Goal: Task Accomplishment & Management: Use online tool/utility

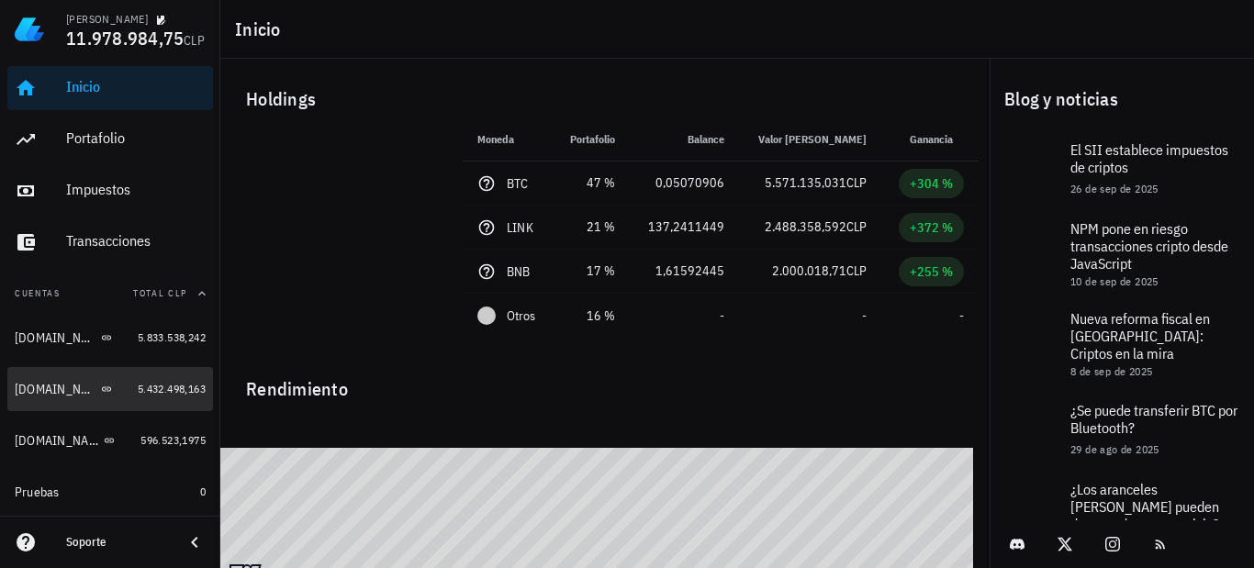
click at [151, 386] on span "5.432.498,163" at bounding box center [172, 389] width 68 height 14
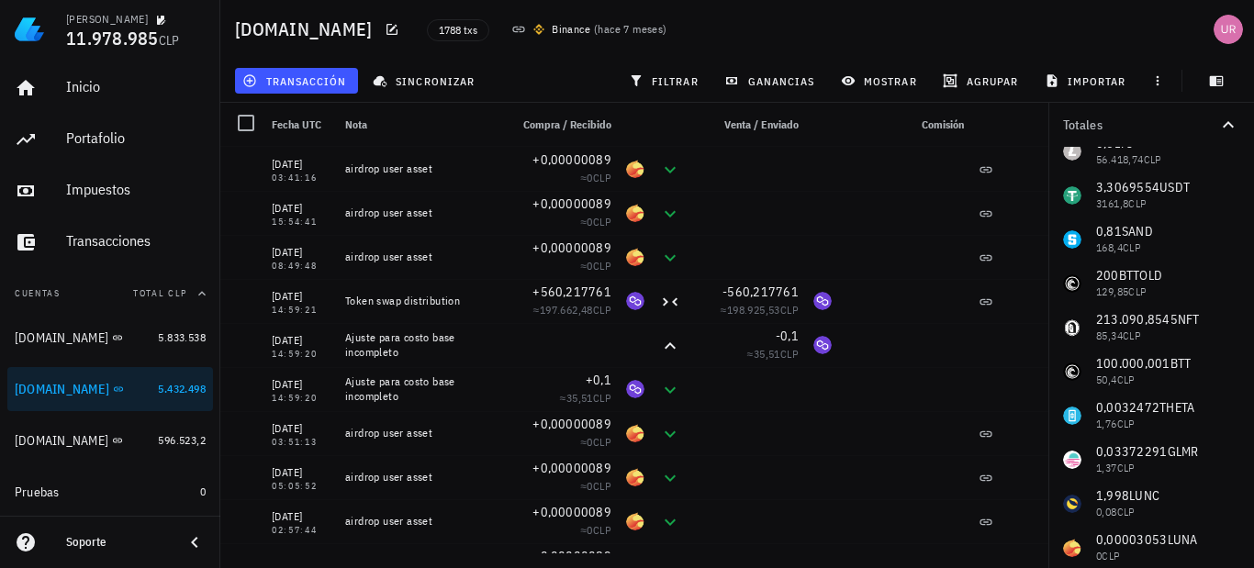
scroll to position [427, 0]
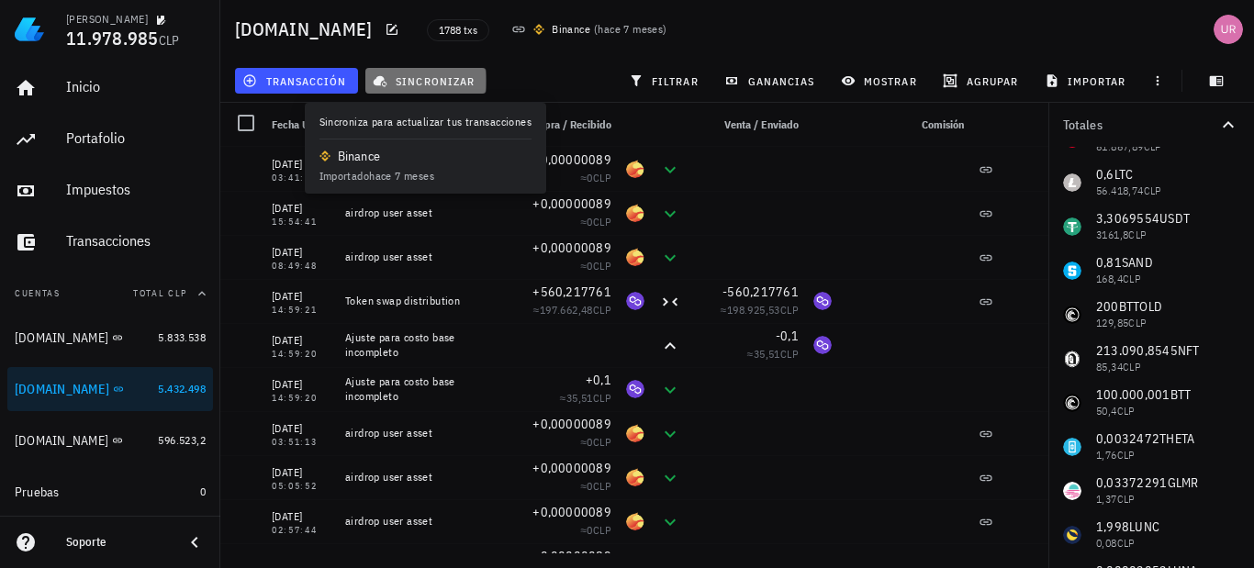
drag, startPoint x: 412, startPoint y: 71, endPoint x: 643, endPoint y: 111, distance: 233.9
click at [414, 71] on button "sincronizar" at bounding box center [425, 81] width 121 height 26
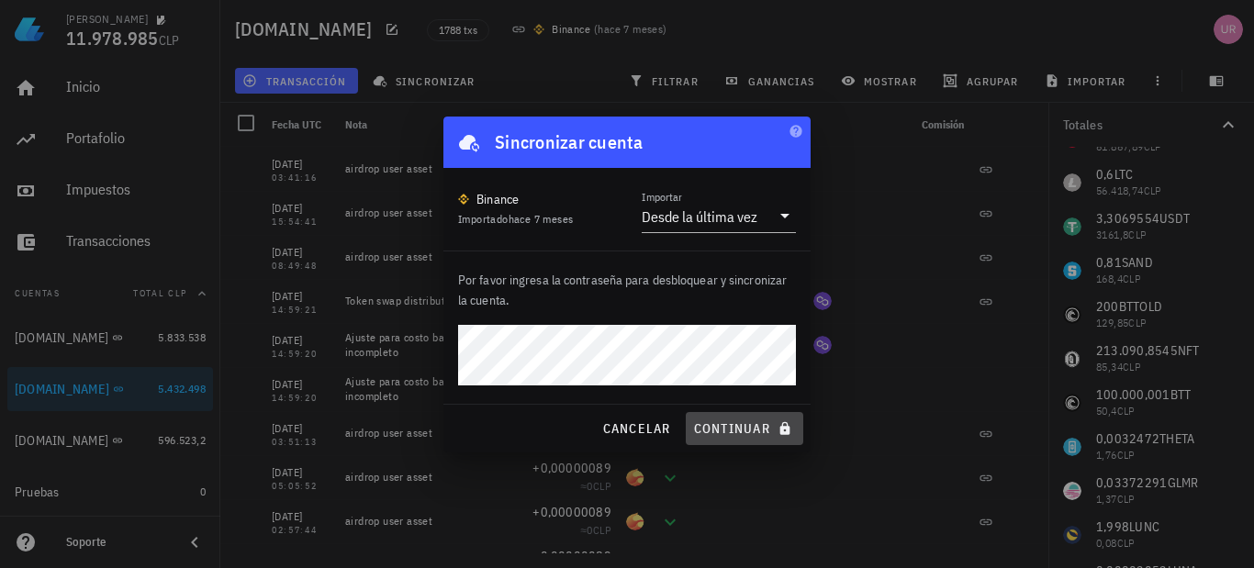
click at [730, 417] on button "continuar" at bounding box center [745, 428] width 118 height 33
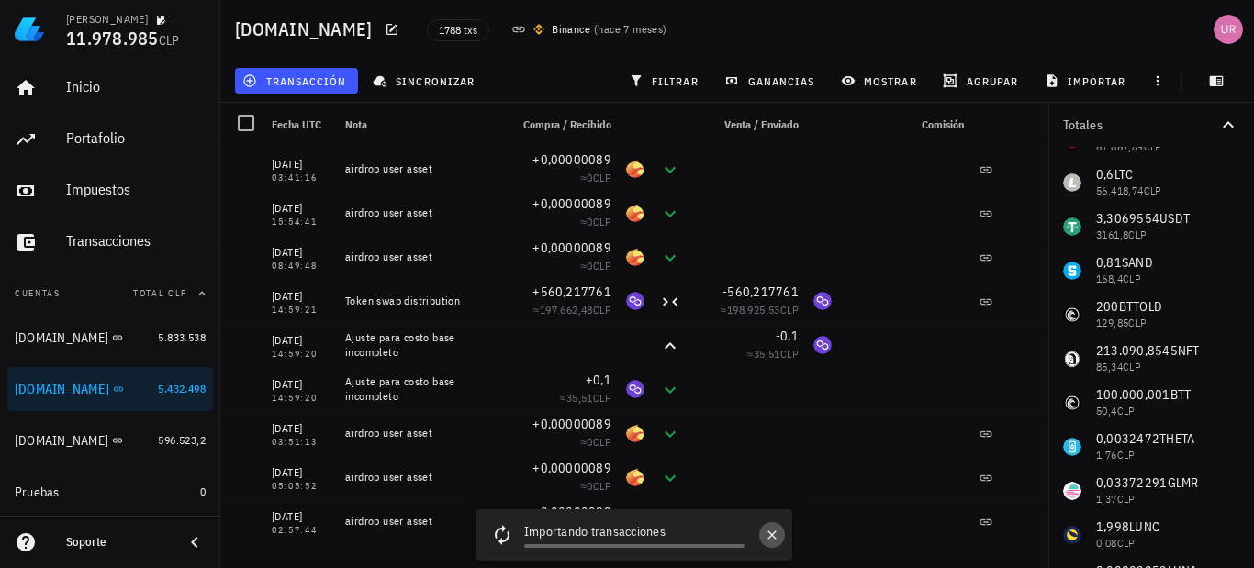
click at [775, 539] on icon "button" at bounding box center [772, 535] width 15 height 15
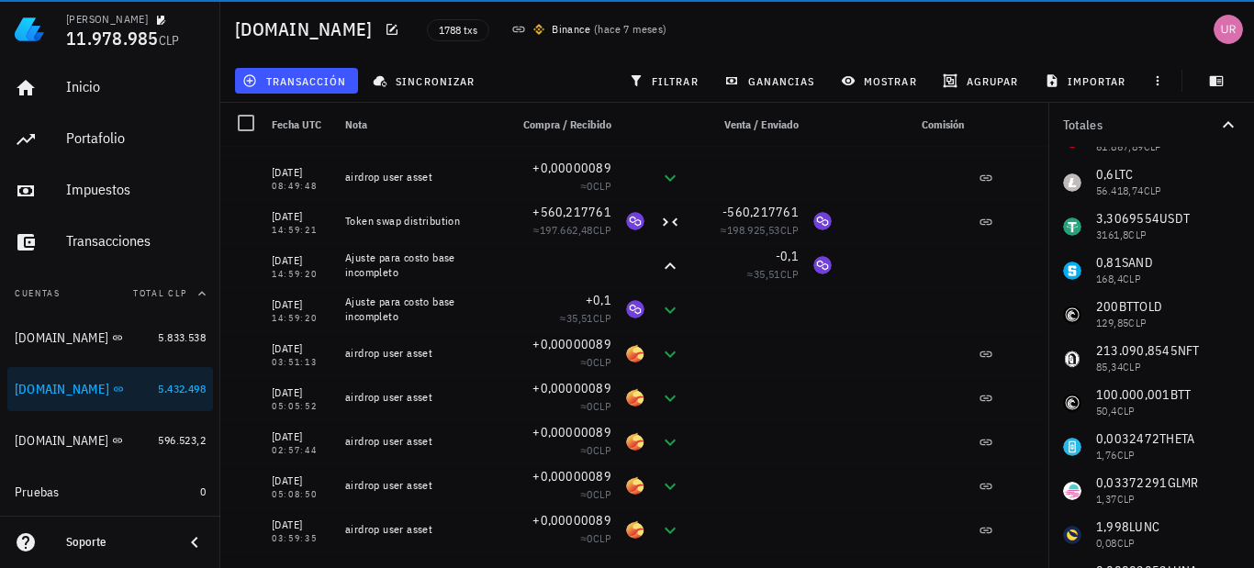
scroll to position [0, 0]
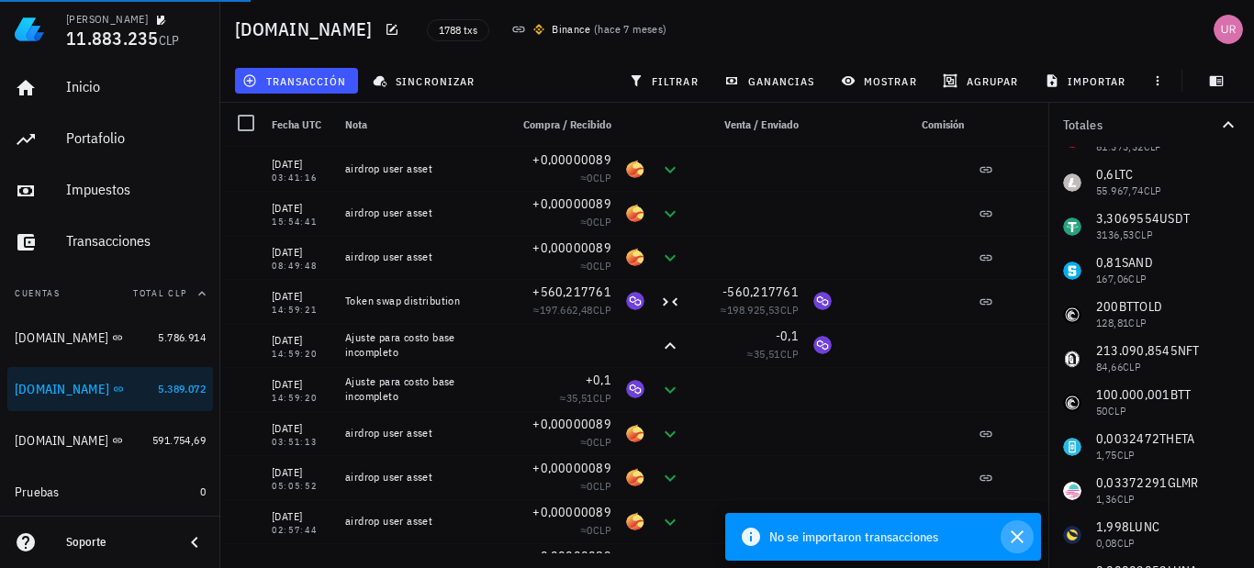
click at [1014, 536] on icon "button" at bounding box center [1017, 537] width 22 height 22
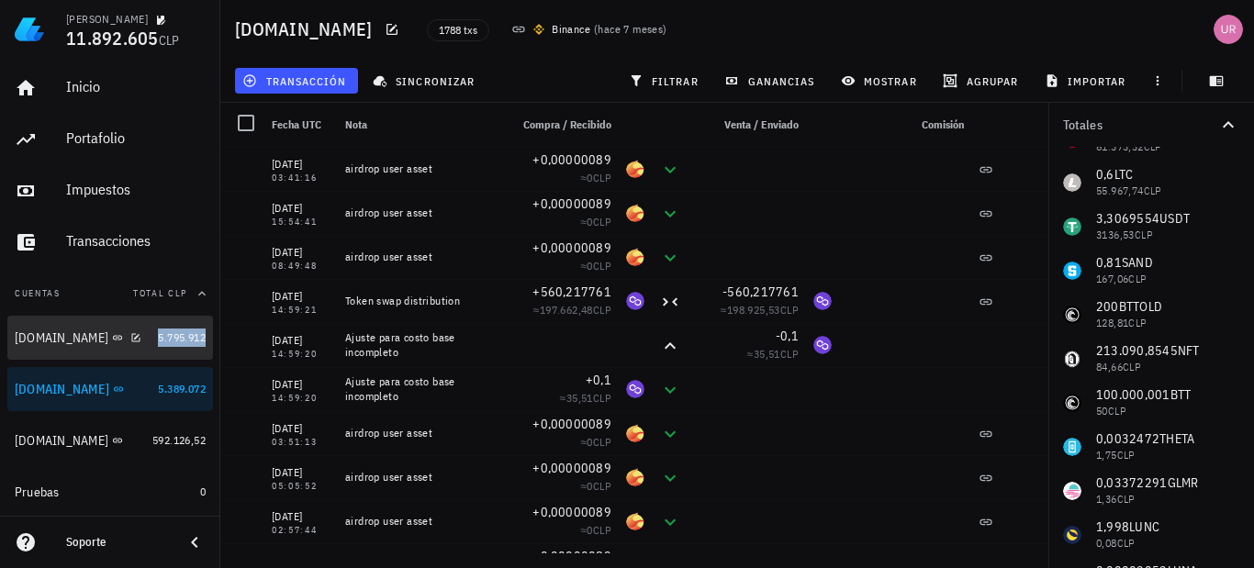
click at [158, 332] on span "5.795.912" at bounding box center [182, 337] width 48 height 14
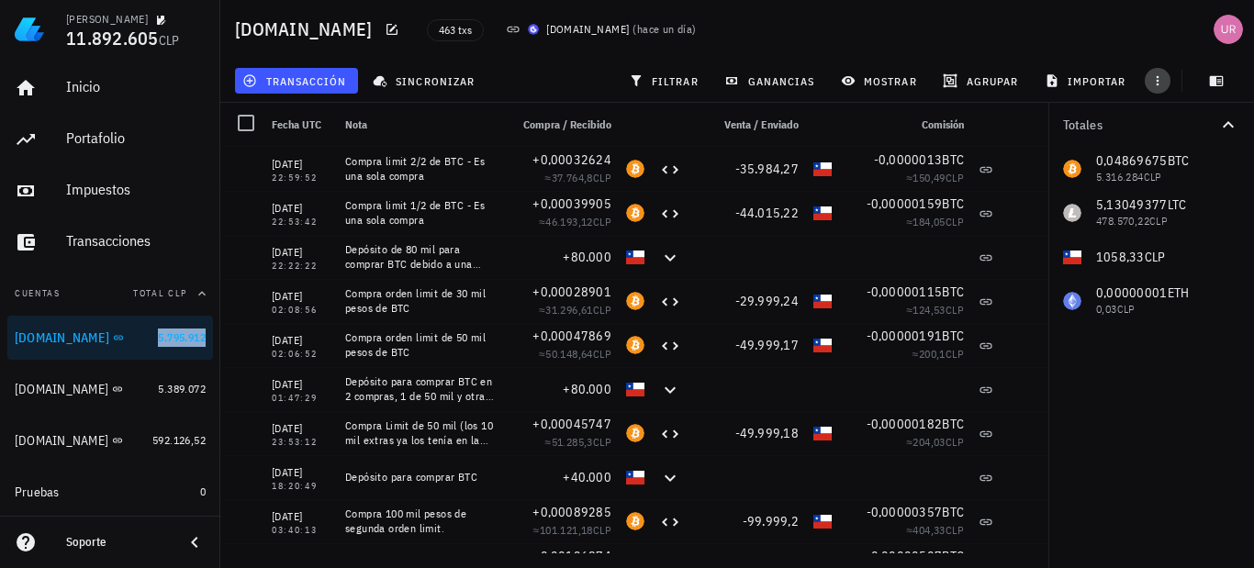
click at [1157, 75] on icon "button" at bounding box center [1157, 80] width 15 height 15
drag, startPoint x: 1176, startPoint y: 123, endPoint x: 1163, endPoint y: 140, distance: 21.7
click at [1176, 124] on span "exportar" at bounding box center [1177, 126] width 77 height 15
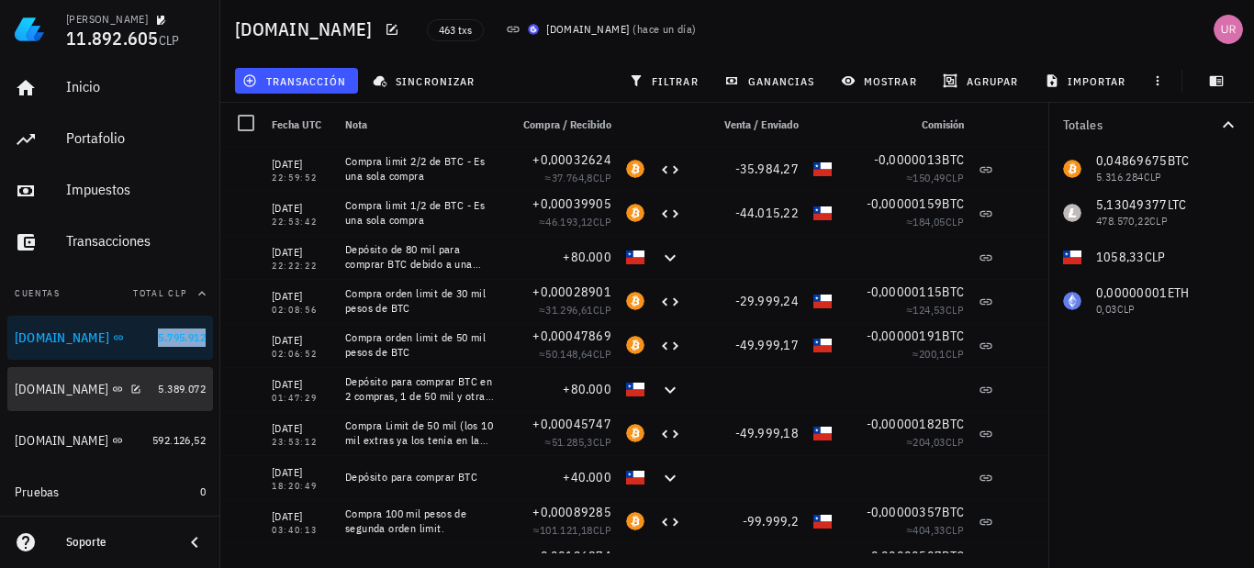
click at [141, 390] on link "Binance.com 5.389.072" at bounding box center [110, 389] width 206 height 44
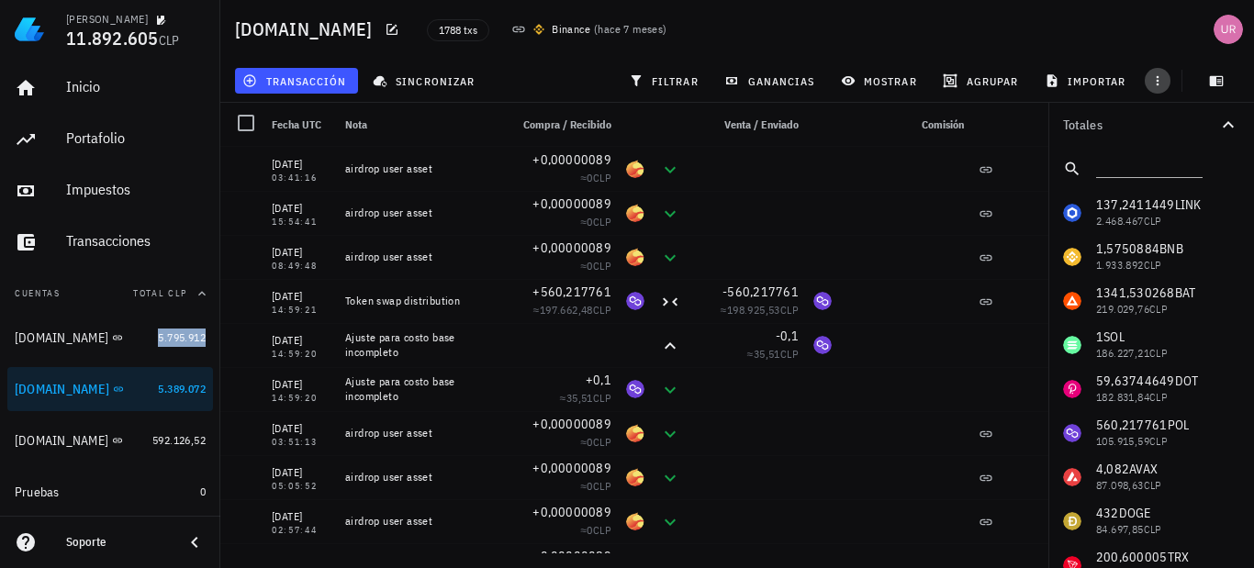
click at [1160, 82] on icon "button" at bounding box center [1157, 80] width 15 height 15
click at [1185, 129] on span "exportar" at bounding box center [1177, 126] width 77 height 15
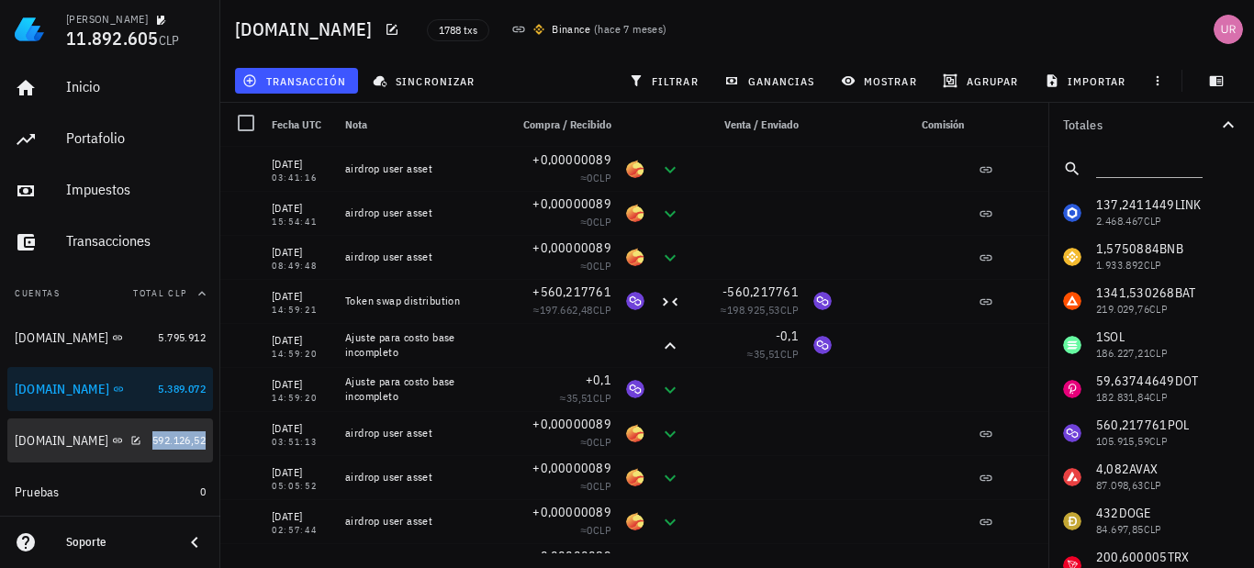
click at [152, 437] on span "592.126,52" at bounding box center [178, 440] width 53 height 14
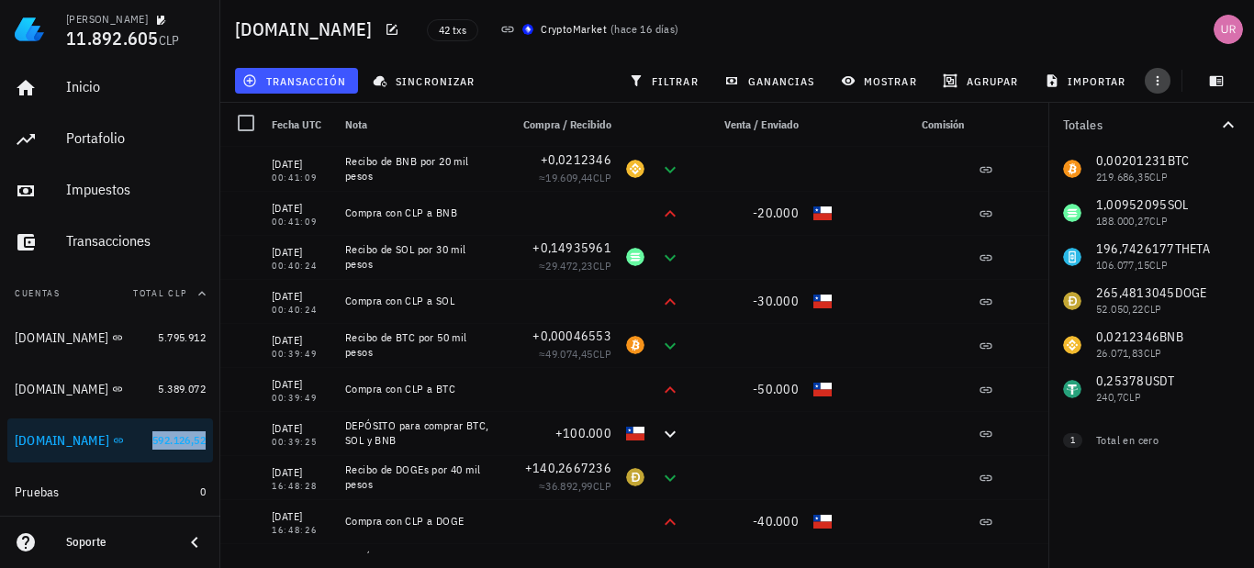
click at [1158, 79] on icon "button" at bounding box center [1157, 80] width 15 height 15
click at [1162, 133] on span "exportar" at bounding box center [1177, 126] width 77 height 15
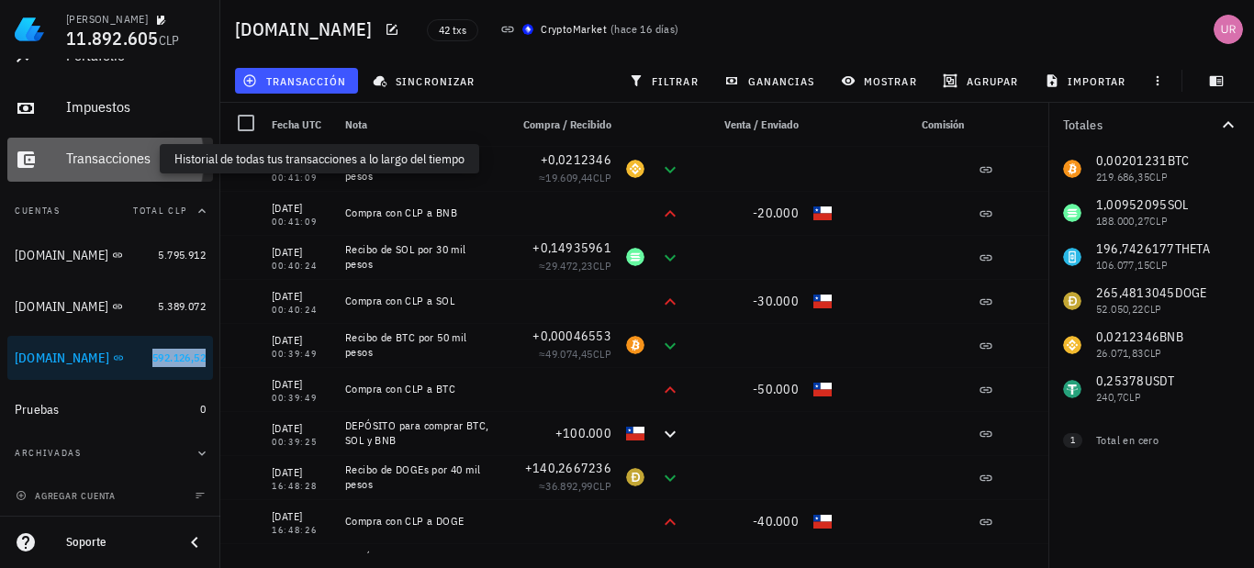
drag, startPoint x: 98, startPoint y: 161, endPoint x: 221, endPoint y: 75, distance: 149.7
click at [98, 160] on div "Transacciones" at bounding box center [136, 158] width 140 height 17
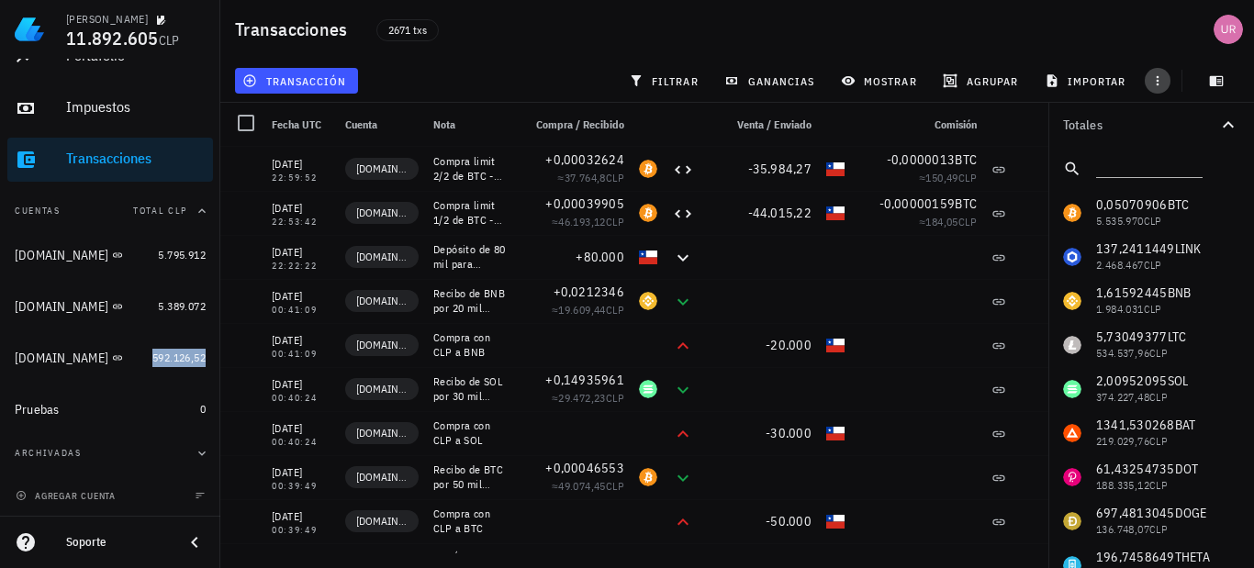
click at [1156, 83] on icon "button" at bounding box center [1157, 80] width 15 height 15
click at [1184, 127] on span "exportar" at bounding box center [1177, 126] width 77 height 15
click at [1065, 82] on span "importar" at bounding box center [1087, 80] width 78 height 15
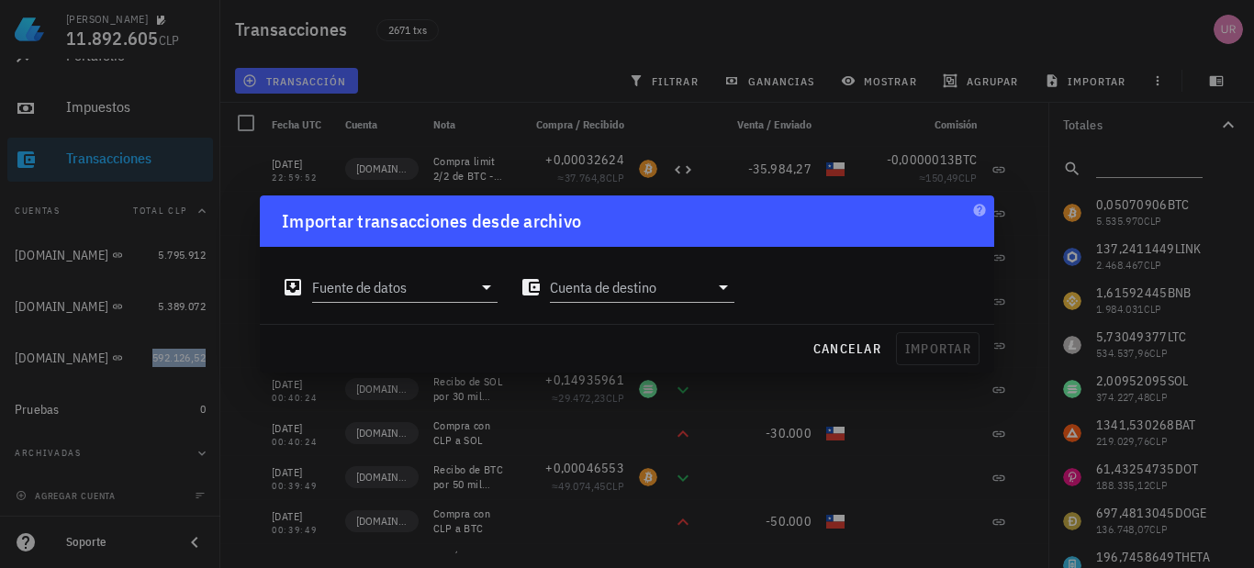
click at [484, 285] on icon at bounding box center [487, 287] width 22 height 22
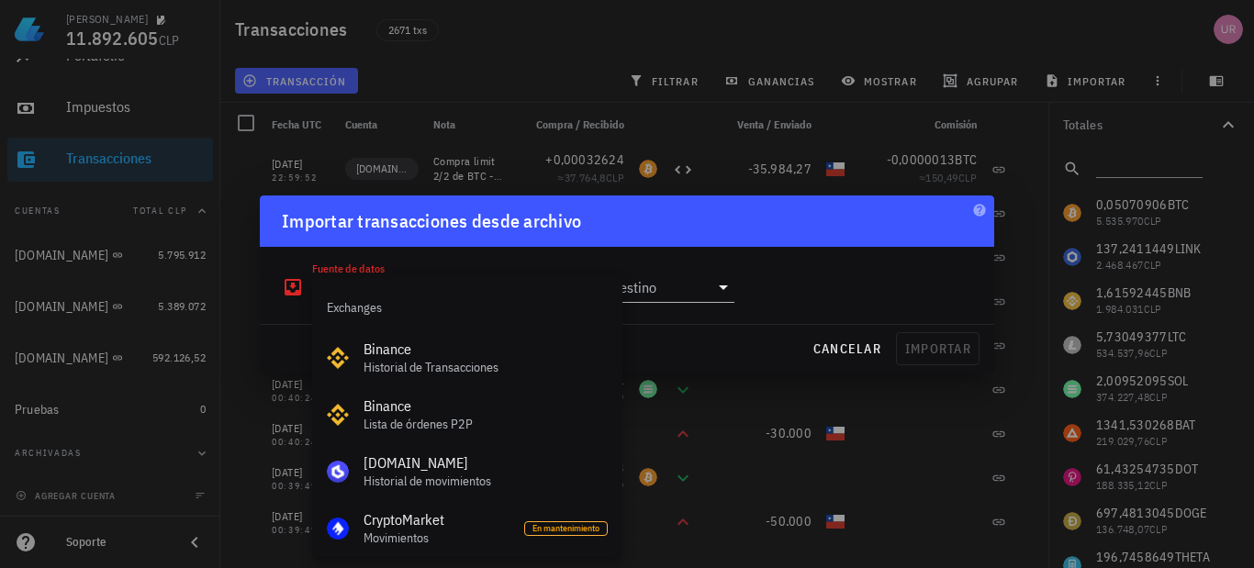
click at [806, 293] on div "Fuente de datos Cuenta de destino" at bounding box center [627, 280] width 712 height 66
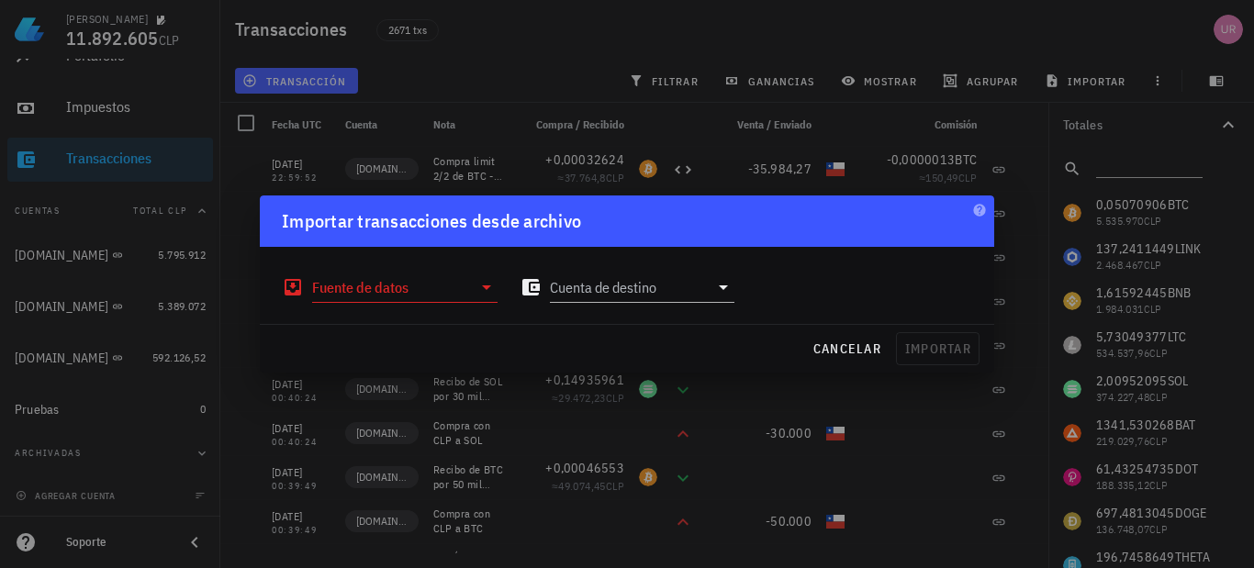
click at [730, 284] on icon at bounding box center [723, 287] width 22 height 22
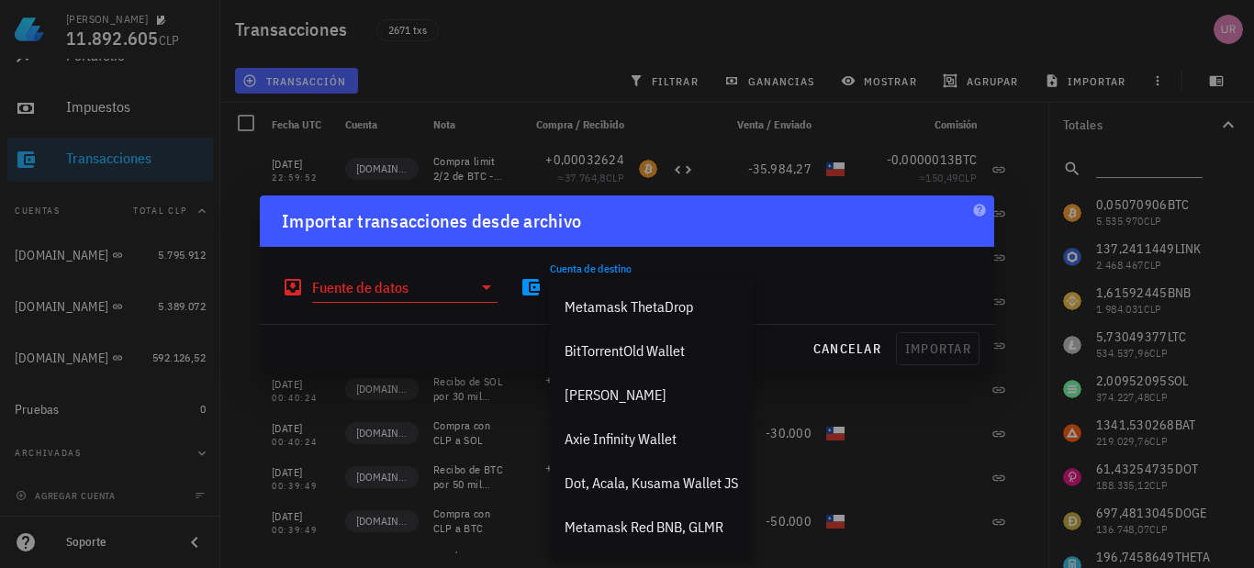
click at [841, 273] on div "Fuente de datos Cuenta de destino" at bounding box center [627, 280] width 712 height 66
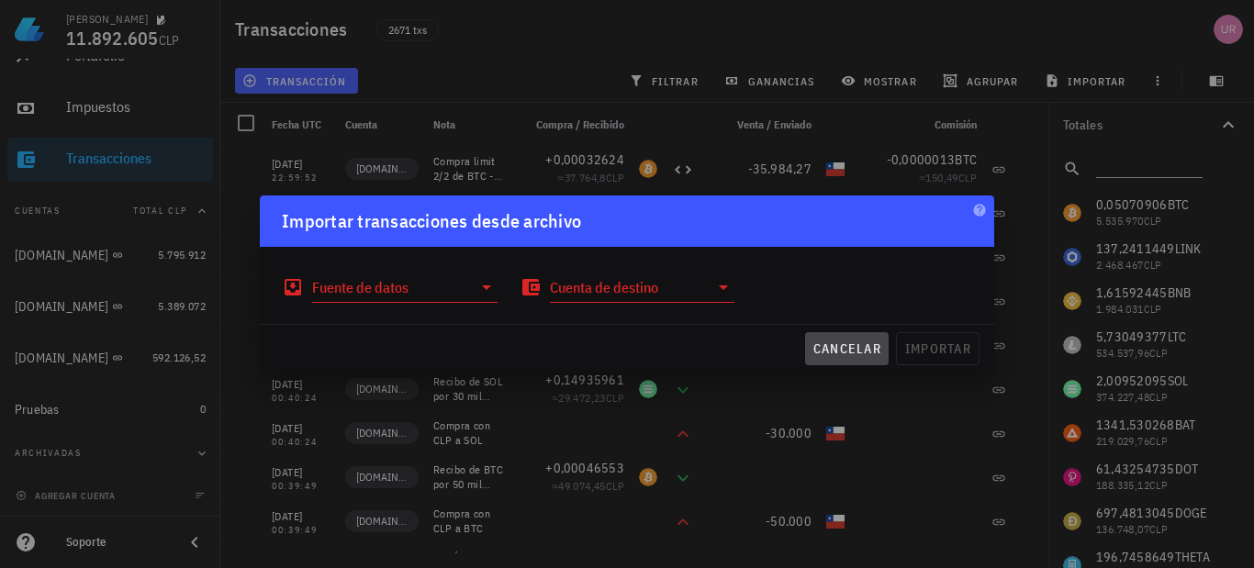
click at [835, 342] on span "cancelar" at bounding box center [846, 349] width 69 height 17
